Goal: Information Seeking & Learning: Learn about a topic

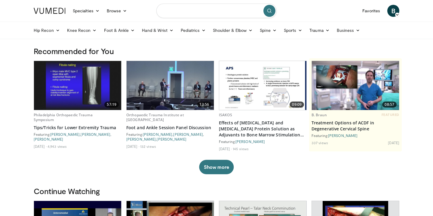
click at [182, 12] on input "Search topics, interventions" at bounding box center [216, 11] width 120 height 14
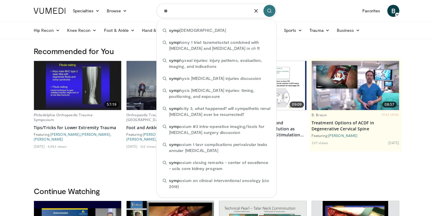
type input "*"
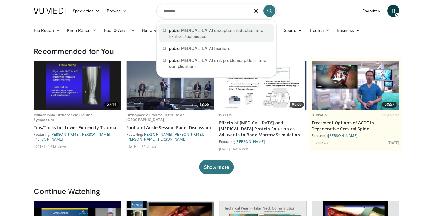
click at [209, 33] on span "pubic symphysis disruption: reduction and fixation techniques" at bounding box center [219, 33] width 101 height 12
type input "**********"
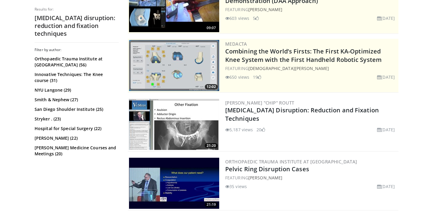
scroll to position [87, 0]
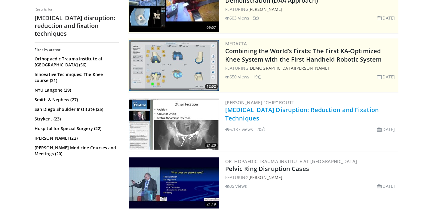
click at [254, 116] on link "[MEDICAL_DATA] Disruption: Reduction and Fixation Techniques" at bounding box center [302, 114] width 154 height 17
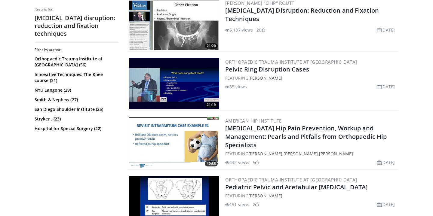
scroll to position [0, 0]
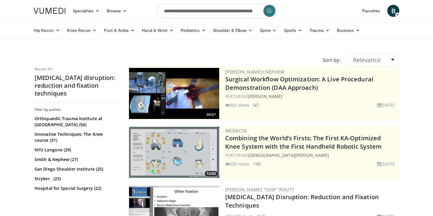
click at [215, 14] on input "**********" at bounding box center [216, 11] width 120 height 14
click at [237, 12] on input "**********" at bounding box center [216, 11] width 120 height 14
drag, startPoint x: 223, startPoint y: 11, endPoint x: 286, endPoint y: 8, distance: 63.5
click at [286, 8] on nav "Specialties Adult & Family Medicine Allergy, Asthma, Immunology Anesthesiology …" at bounding box center [216, 11] width 373 height 22
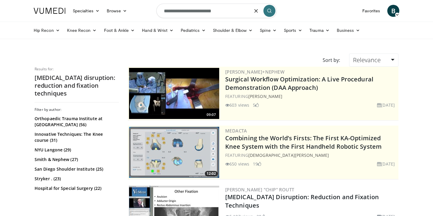
scroll to position [0, 0]
type input "**********"
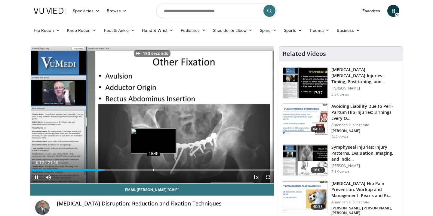
click at [153, 170] on div "Progress Bar" at bounding box center [153, 170] width 1 height 2
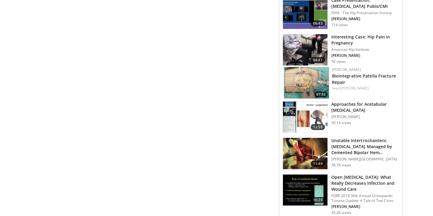
scroll to position [342, 0]
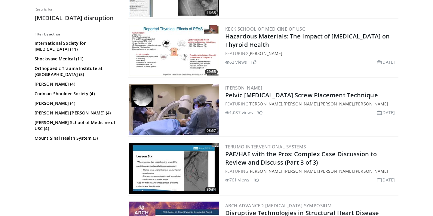
scroll to position [750, 0]
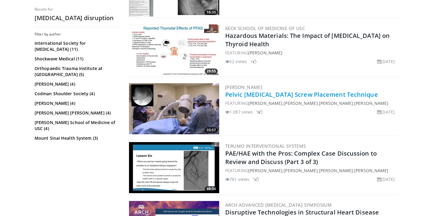
click at [270, 98] on link "Pelvic [MEDICAL_DATA] Screw Placement Technique" at bounding box center [301, 94] width 153 height 8
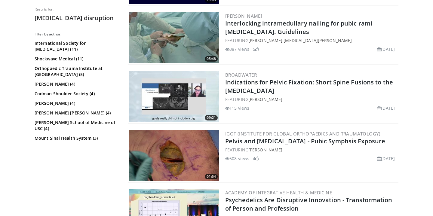
scroll to position [1058, 0]
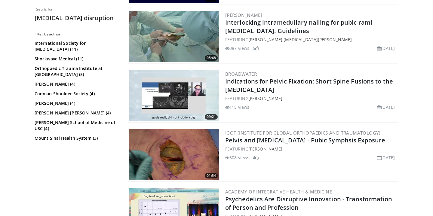
click at [179, 157] on img at bounding box center [174, 154] width 90 height 51
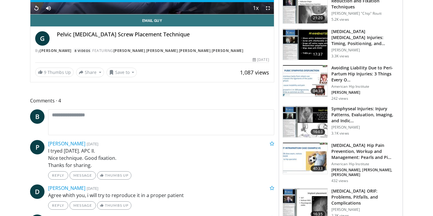
scroll to position [159, 0]
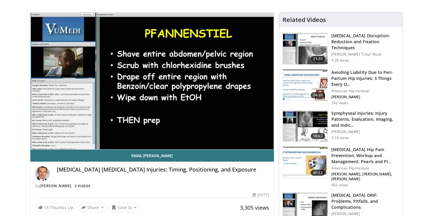
scroll to position [32, 0]
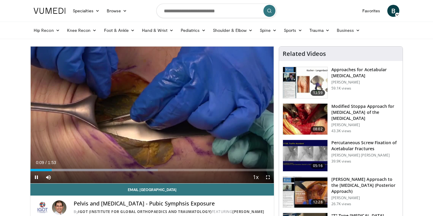
scroll to position [3, 0]
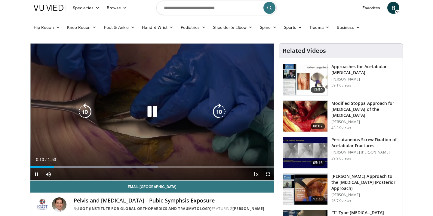
click at [156, 113] on icon "Video Player" at bounding box center [152, 111] width 17 height 17
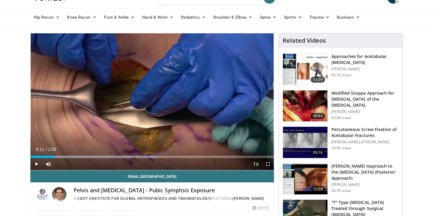
scroll to position [15, 0]
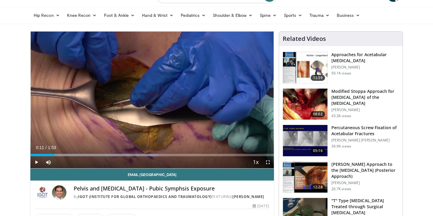
click at [203, 131] on div "10 seconds Tap to unmute" at bounding box center [151, 100] width 243 height 137
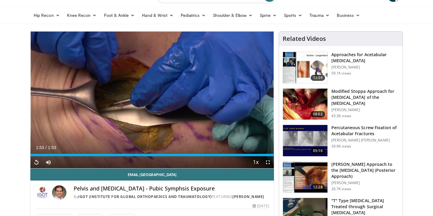
scroll to position [44, 0]
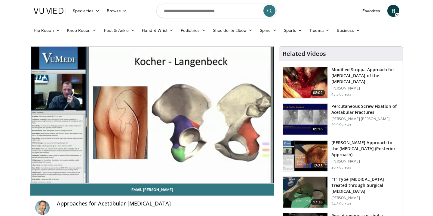
click at [310, 152] on img at bounding box center [305, 155] width 44 height 31
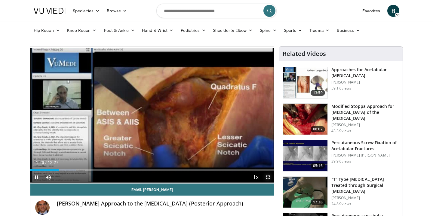
click at [267, 175] on span "Video Player" at bounding box center [268, 177] width 12 height 12
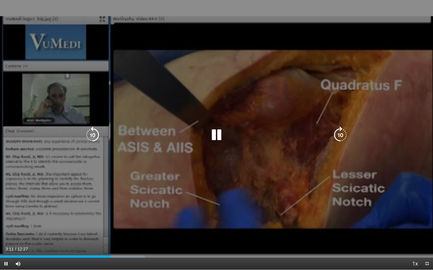
click at [244, 145] on div "20 seconds Tap to unmute" at bounding box center [216, 135] width 433 height 270
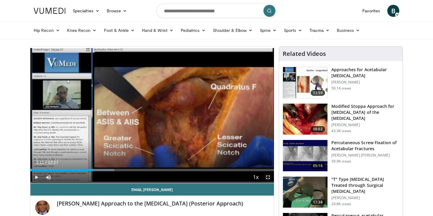
click at [267, 178] on span "Video Player" at bounding box center [268, 177] width 12 height 12
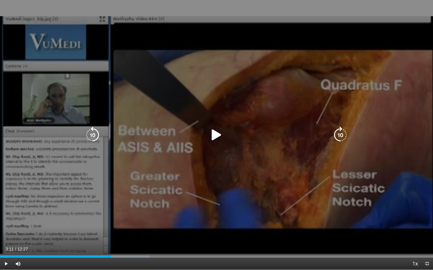
click at [213, 138] on icon "Video Player" at bounding box center [216, 135] width 17 height 17
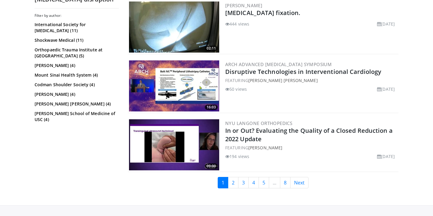
scroll to position [1516, 0]
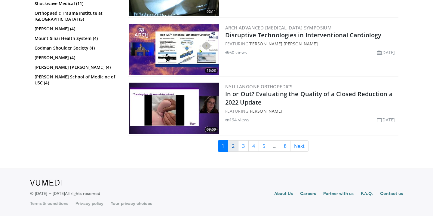
click at [232, 147] on link "2" at bounding box center [233, 145] width 11 height 11
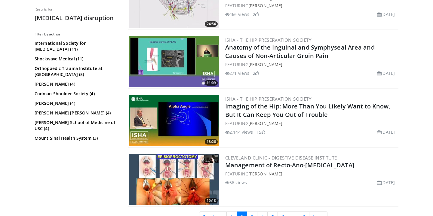
scroll to position [1457, 0]
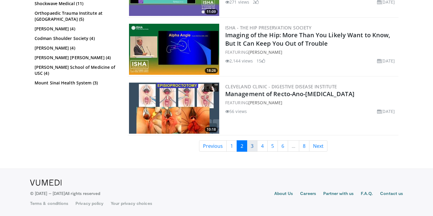
click at [253, 149] on link "3" at bounding box center [252, 145] width 11 height 11
click at [251, 148] on link "3" at bounding box center [252, 145] width 11 height 11
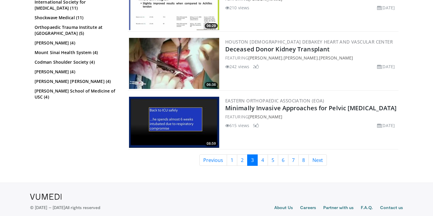
scroll to position [1516, 0]
